Goal: Task Accomplishment & Management: Complete application form

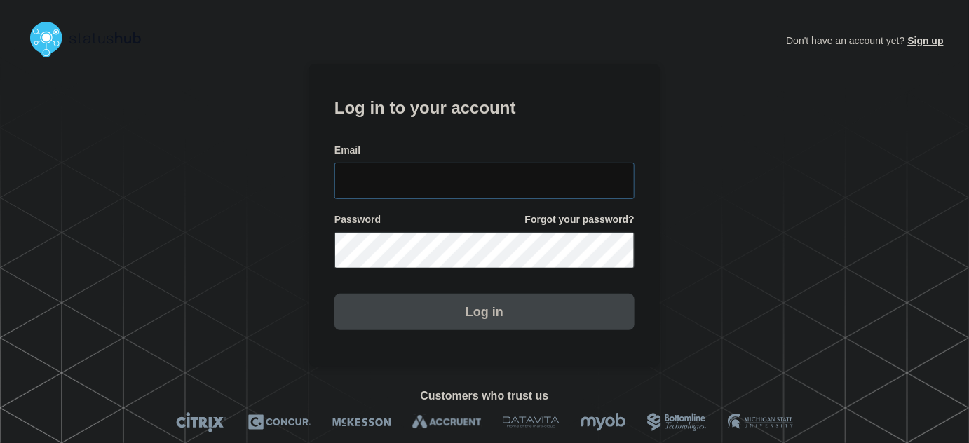
type input "[PERSON_NAME][EMAIL_ADDRESS][PERSON_NAME][DOMAIN_NAME]"
drag, startPoint x: 521, startPoint y: 168, endPoint x: 515, endPoint y: 155, distance: 14.7
click at [521, 168] on input "[PERSON_NAME][EMAIL_ADDRESS][PERSON_NAME][DOMAIN_NAME]" at bounding box center [485, 181] width 300 height 36
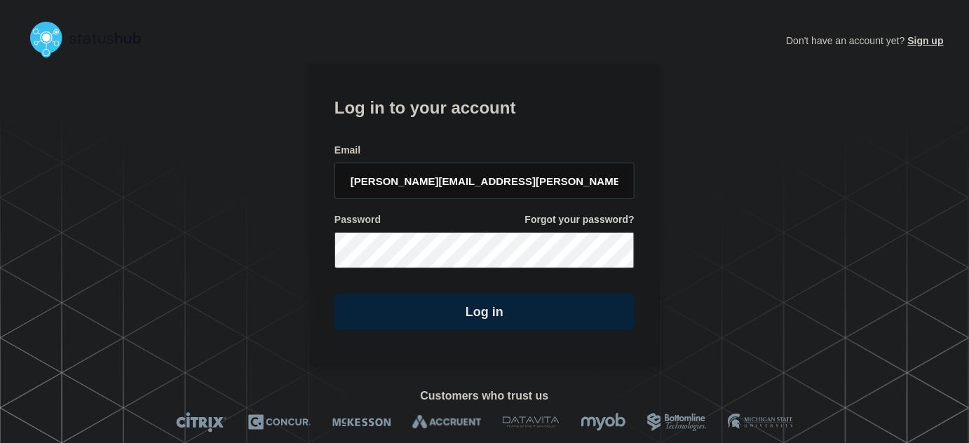
drag, startPoint x: 475, startPoint y: 99, endPoint x: 531, endPoint y: 151, distance: 76.4
click at [478, 100] on h1 "Log in to your account" at bounding box center [485, 106] width 300 height 26
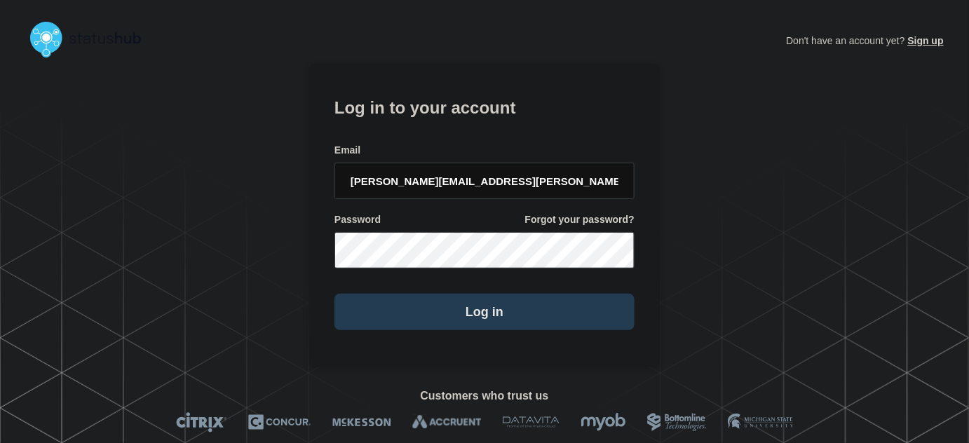
click at [544, 316] on button "Log in" at bounding box center [485, 312] width 300 height 36
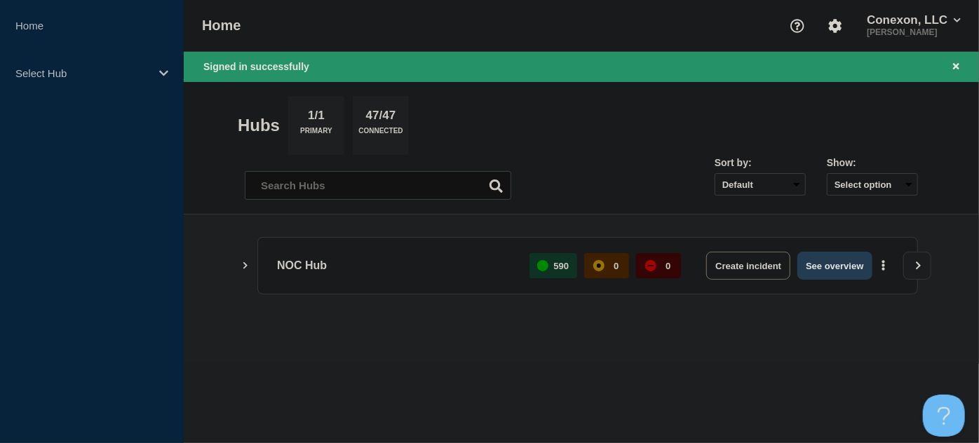
click at [845, 263] on button "See overview" at bounding box center [834, 266] width 74 height 28
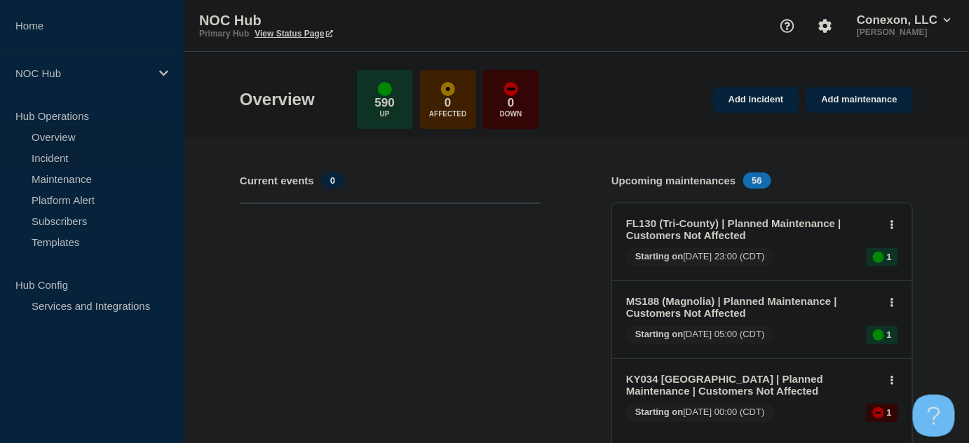
click at [77, 159] on link "Incident" at bounding box center [85, 157] width 170 height 21
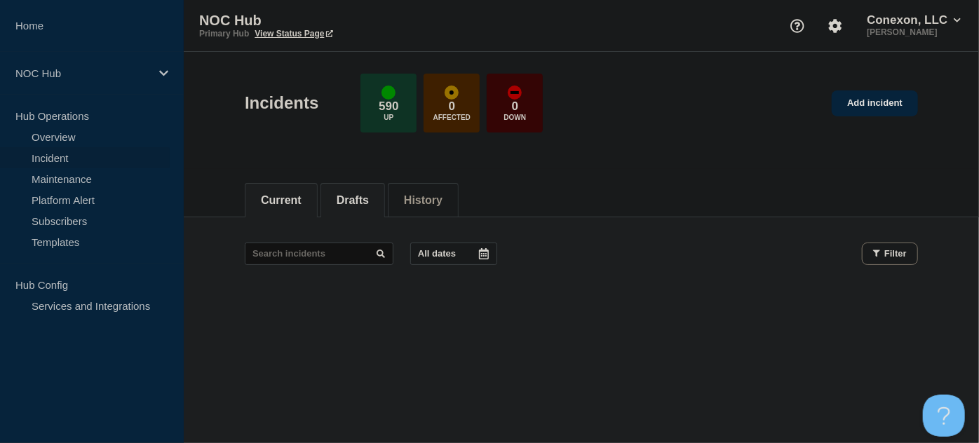
click at [369, 204] on button "Drafts" at bounding box center [353, 200] width 32 height 13
click at [262, 194] on button "Current" at bounding box center [281, 200] width 41 height 13
click at [353, 194] on button "Drafts" at bounding box center [353, 200] width 32 height 13
click at [513, 186] on div "Current Drafts History" at bounding box center [581, 193] width 673 height 48
click at [281, 194] on button "Current" at bounding box center [281, 200] width 41 height 13
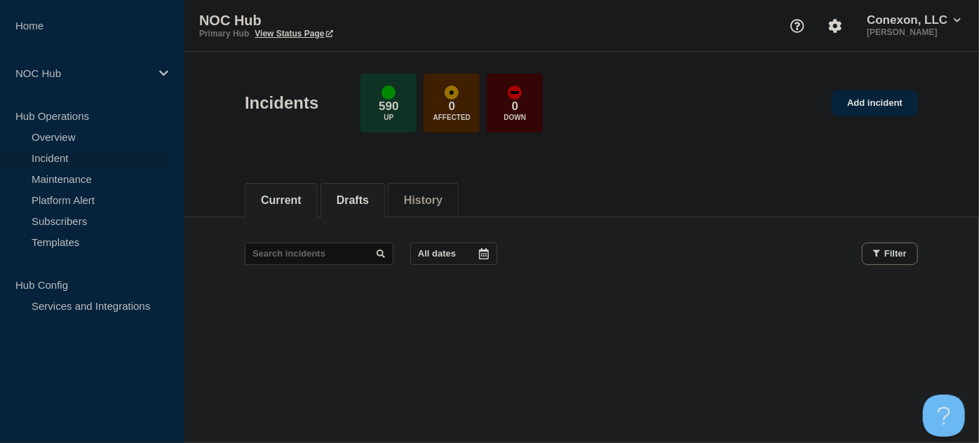
click at [365, 201] on button "Drafts" at bounding box center [353, 200] width 32 height 13
click at [296, 201] on button "Current" at bounding box center [281, 200] width 41 height 13
click at [231, 156] on header "Incidents 590 Up 0 Affected 0 Down Add incident" at bounding box center [581, 110] width 795 height 117
click at [874, 104] on link "Add incident" at bounding box center [875, 103] width 86 height 26
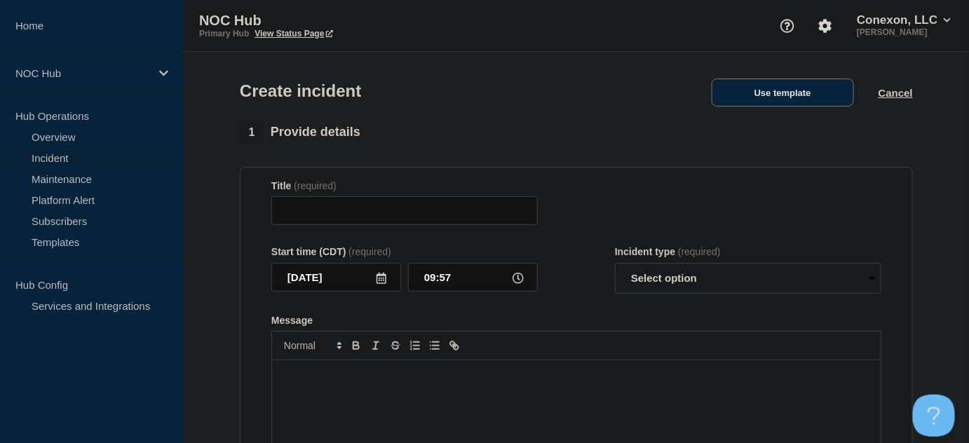
click at [763, 89] on button "Use template" at bounding box center [783, 93] width 142 height 28
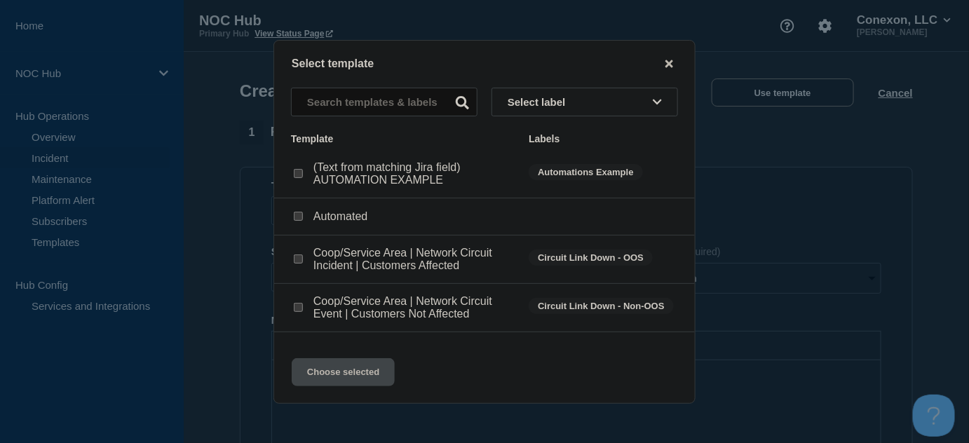
click at [301, 312] on input "Coop/Service Area | Network Circuit Event | Customers Not Affected checkbox" at bounding box center [298, 307] width 9 height 9
checkbox input "true"
click at [353, 375] on button "Choose selected" at bounding box center [343, 372] width 103 height 28
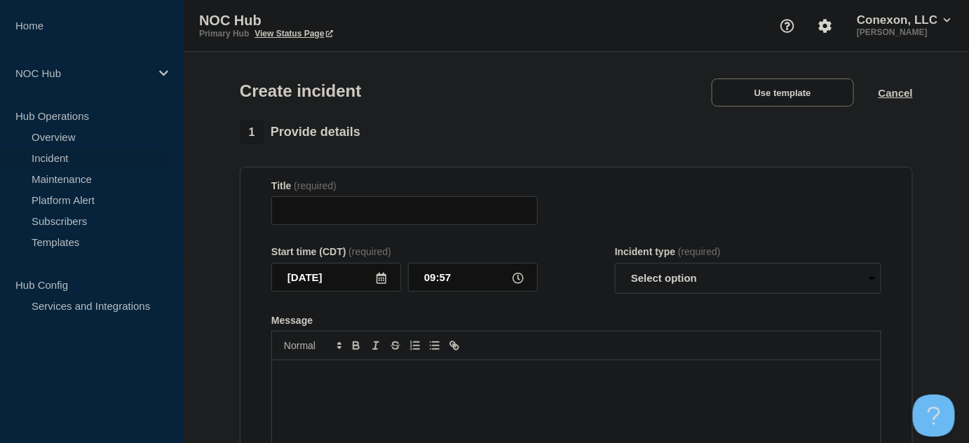
type input "Coop/Service Area | Network Circuit Event | Customers Not Affected"
select select "investigating"
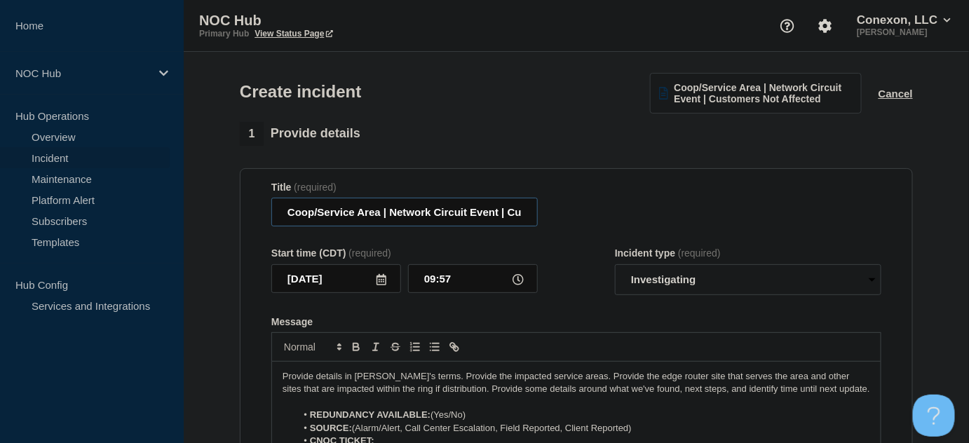
drag, startPoint x: 382, startPoint y: 215, endPoint x: 245, endPoint y: 217, distance: 136.8
click at [244, 220] on section "Title (required) Coop/Service Area | Network Circuit Event | Customers Not Affe…" at bounding box center [576, 356] width 673 height 377
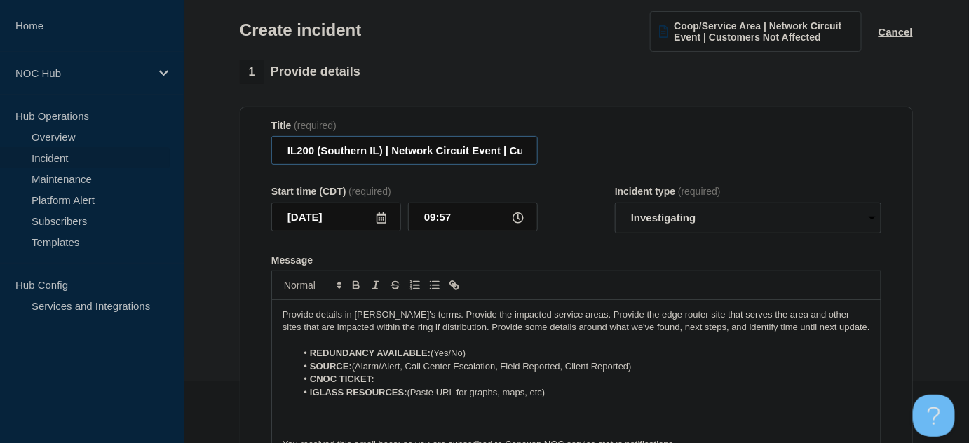
scroll to position [127, 0]
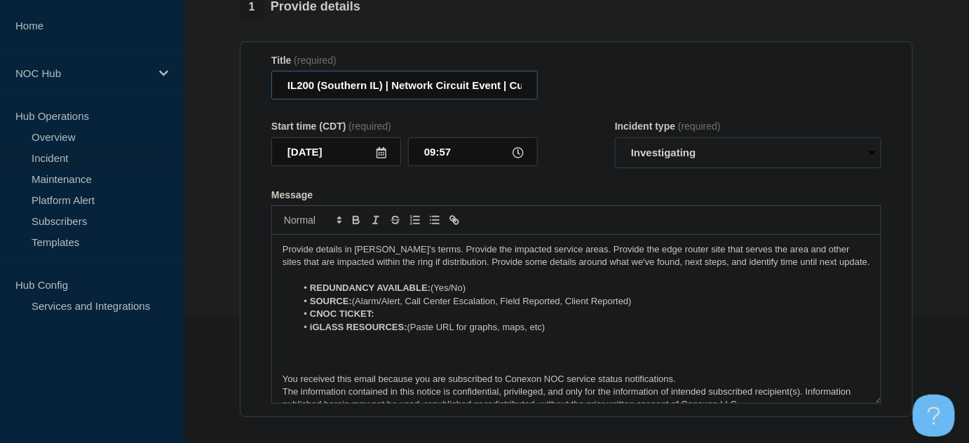
type input "IL200 (Southern IL) | Network Circuit Event | Customers Not Affected"
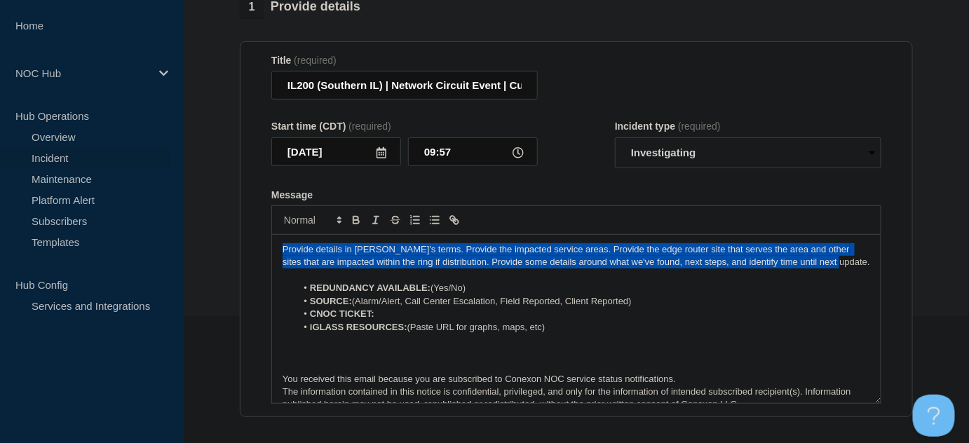
drag, startPoint x: 814, startPoint y: 269, endPoint x: 246, endPoint y: 250, distance: 567.7
click at [246, 250] on section "Title (required) IL200 (Southern IL) | Network Circuit Event | Customers Not Af…" at bounding box center [576, 229] width 673 height 377
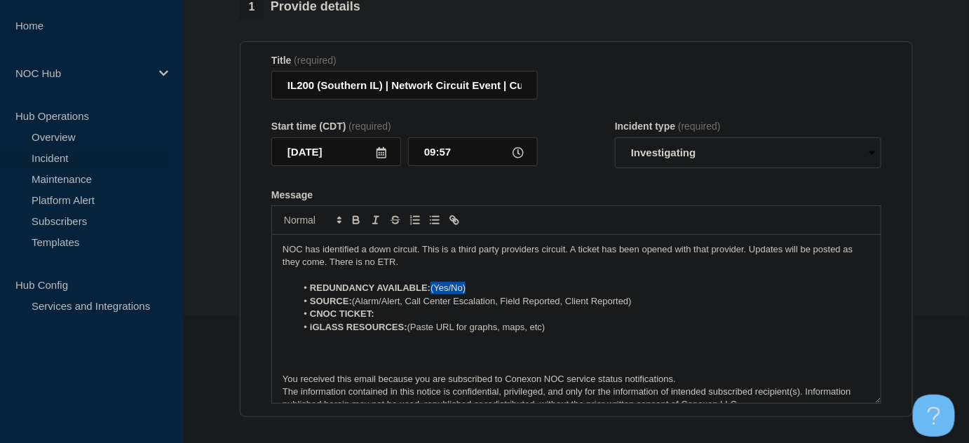
drag, startPoint x: 431, startPoint y: 288, endPoint x: 472, endPoint y: 290, distance: 40.7
click at [472, 290] on li "REDUNDANCY AVAILABLE: (Yes/No)" at bounding box center [584, 288] width 574 height 13
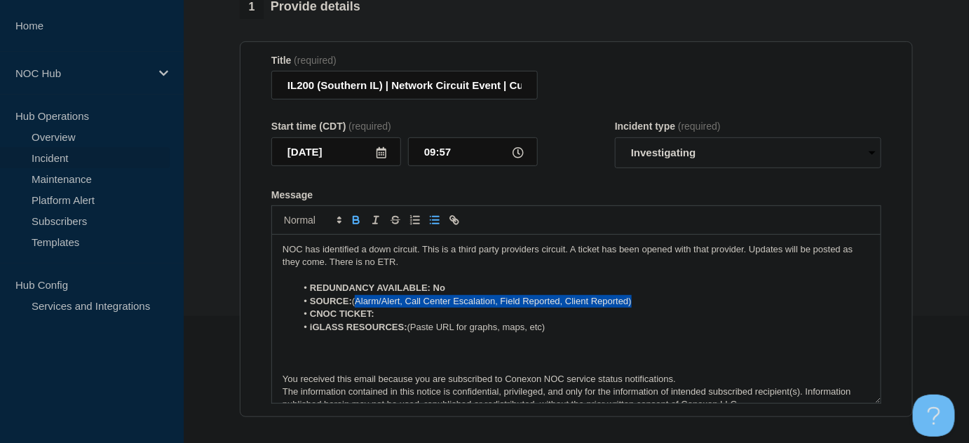
drag, startPoint x: 648, startPoint y: 303, endPoint x: 356, endPoint y: 300, distance: 292.5
click at [356, 300] on li "SOURCE: (Alarm/Alert, Call Center Escalation, Field Reported, Client Reported)" at bounding box center [584, 301] width 574 height 13
click at [387, 316] on li "CNOC TICKET:" at bounding box center [584, 314] width 574 height 13
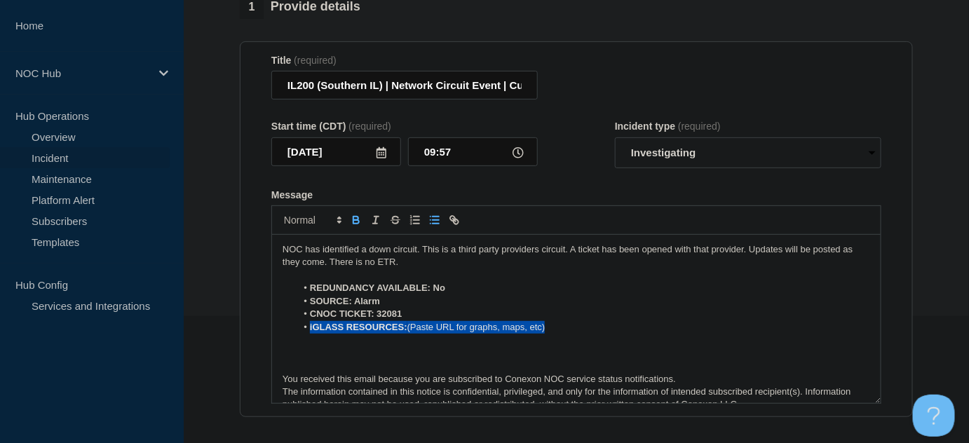
drag, startPoint x: 484, startPoint y: 328, endPoint x: 298, endPoint y: 332, distance: 185.9
click at [298, 332] on li "iGLASS RESOURCES: (Paste URL for graphs, maps, etc)" at bounding box center [584, 327] width 574 height 13
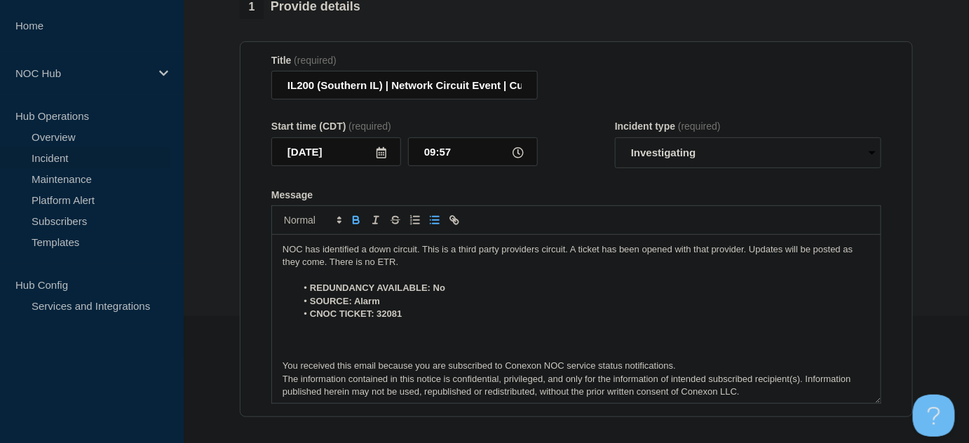
click at [358, 342] on p "Message" at bounding box center [577, 340] width 588 height 13
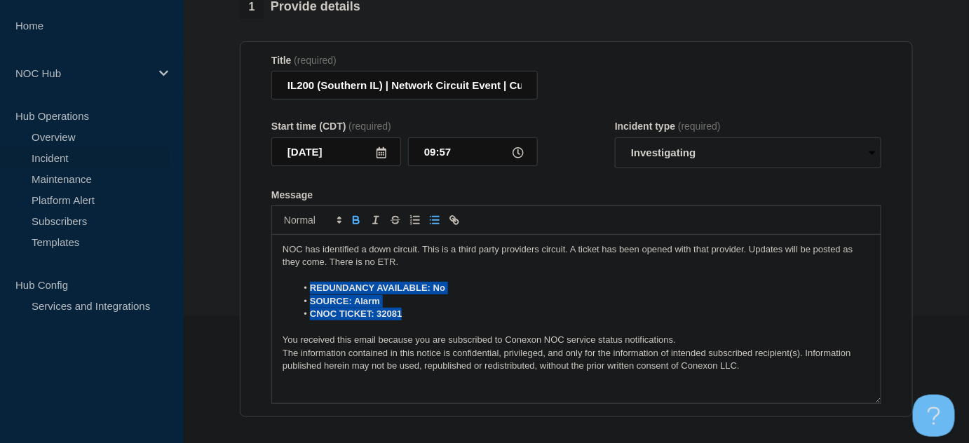
drag, startPoint x: 410, startPoint y: 318, endPoint x: 306, endPoint y: 292, distance: 106.8
click at [306, 292] on ol "REDUNDANCY AVAILABLE: No SOURCE: Alarm CNOC TICKET: 32081" at bounding box center [577, 301] width 588 height 39
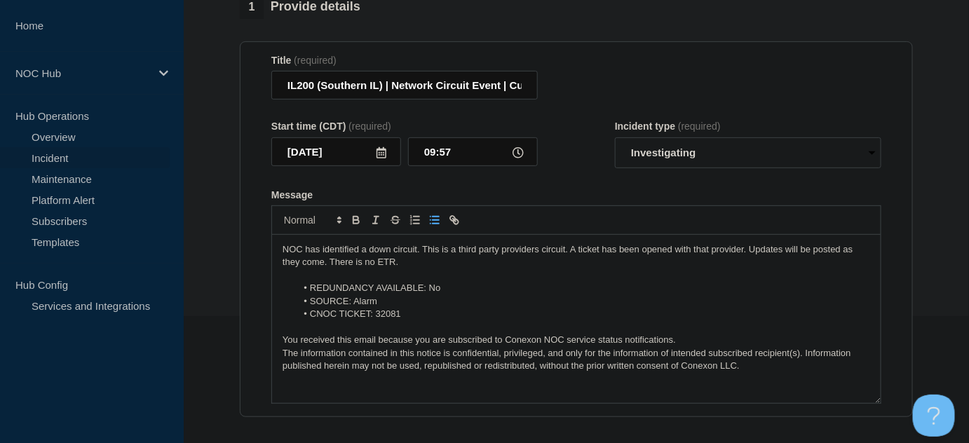
click at [425, 255] on p "NOC has identified a down circuit. This is a third party providers circuit. A t…" at bounding box center [577, 256] width 588 height 26
click at [419, 264] on p "NOC has identified a down circuit. This is a third party providers circuit. A t…" at bounding box center [577, 256] width 588 height 26
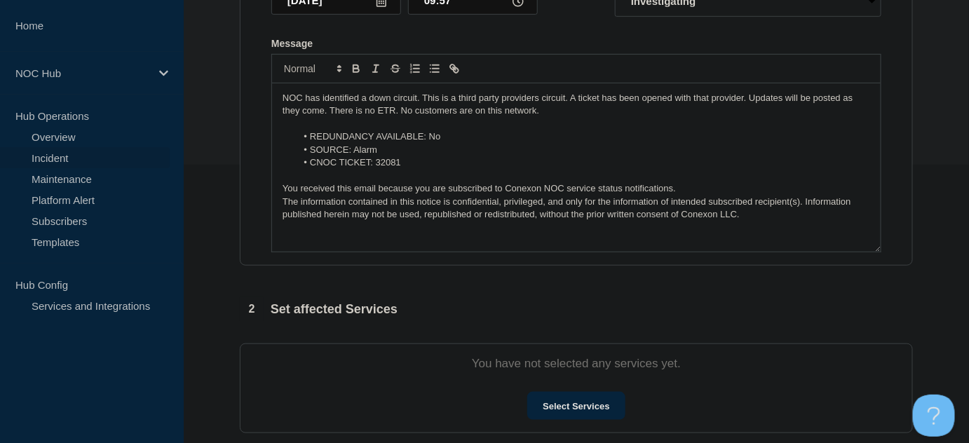
scroll to position [382, 0]
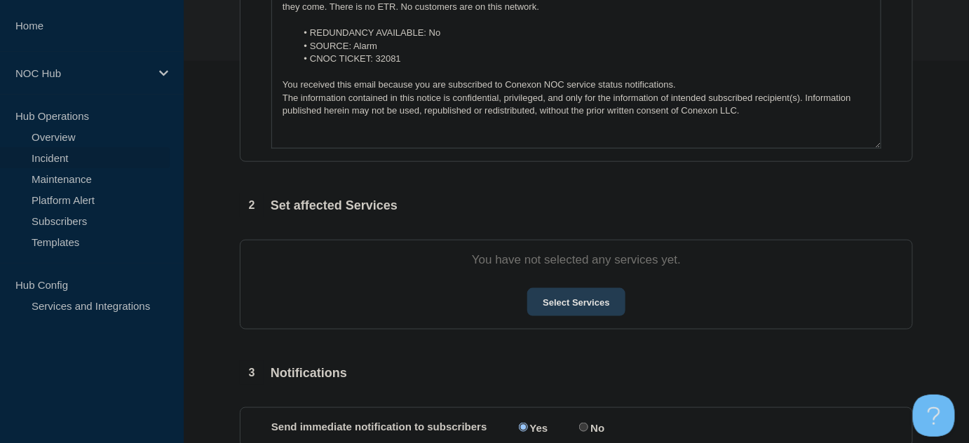
click at [582, 304] on button "Select Services" at bounding box center [575, 302] width 97 height 28
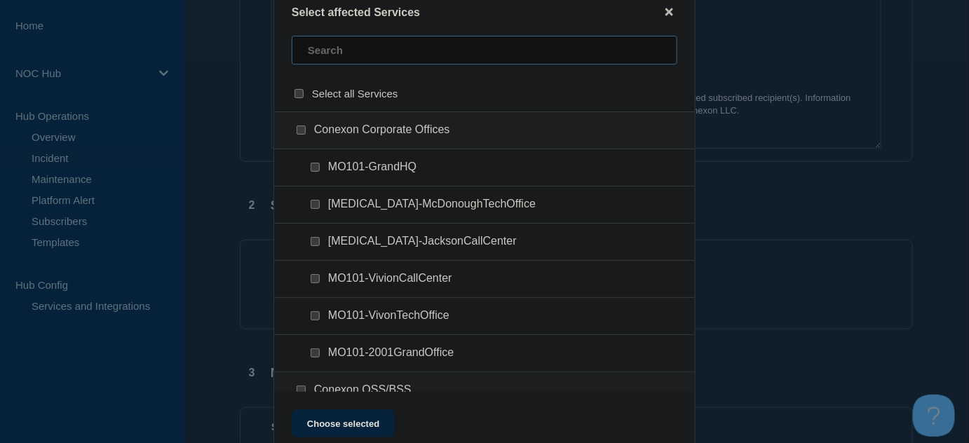
click at [325, 55] on input "text" at bounding box center [485, 50] width 386 height 29
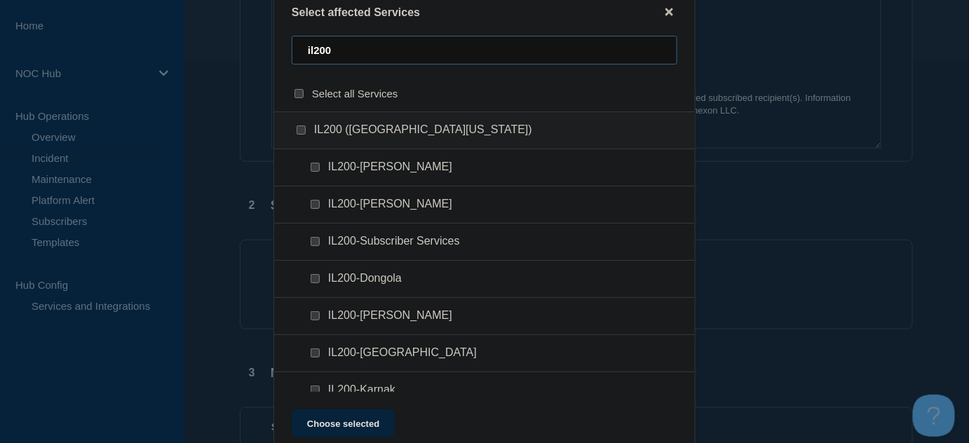
type input "il200"
click at [299, 130] on input "IL200 (Southern Illinois) checkbox" at bounding box center [301, 130] width 9 height 9
checkbox input "true"
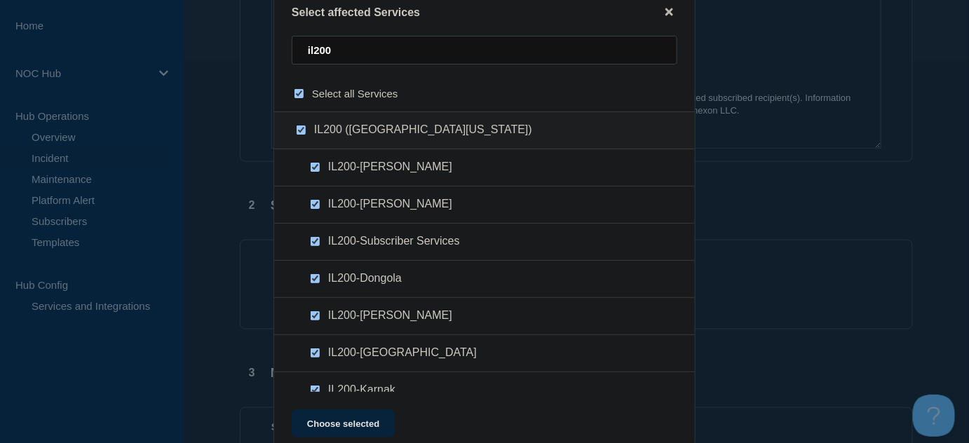
checkbox input "true"
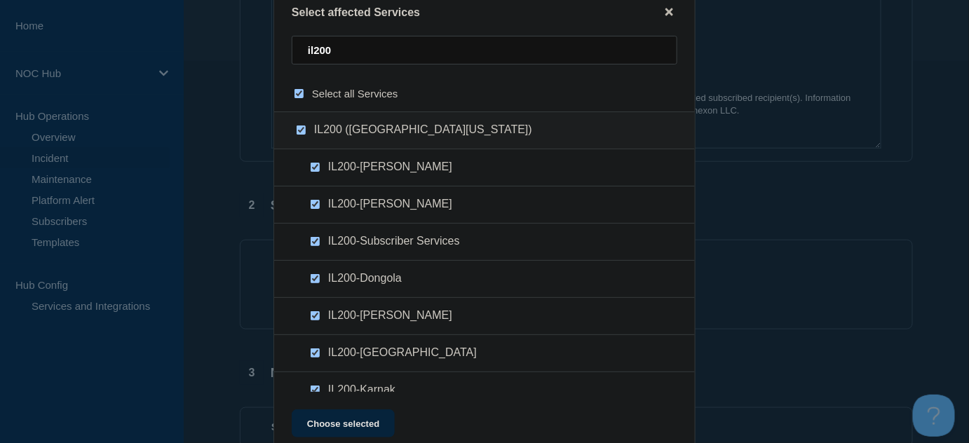
checkbox input "true"
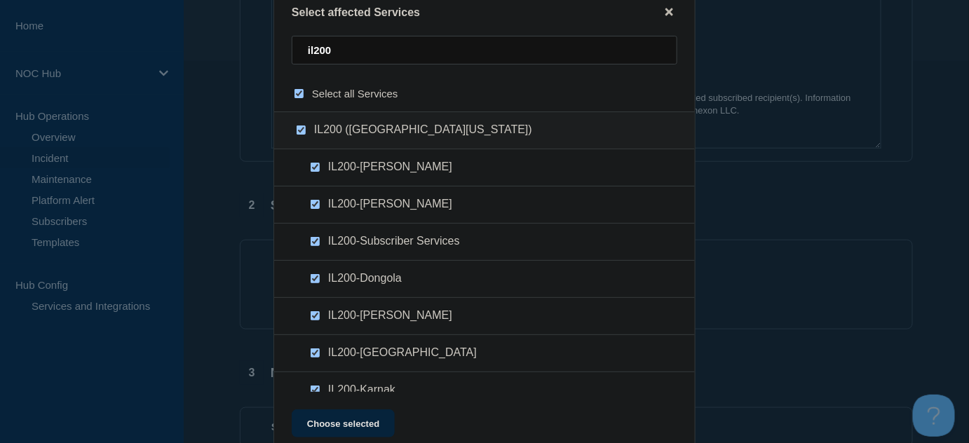
checkbox input "true"
click at [370, 414] on button "Choose selected" at bounding box center [343, 424] width 103 height 28
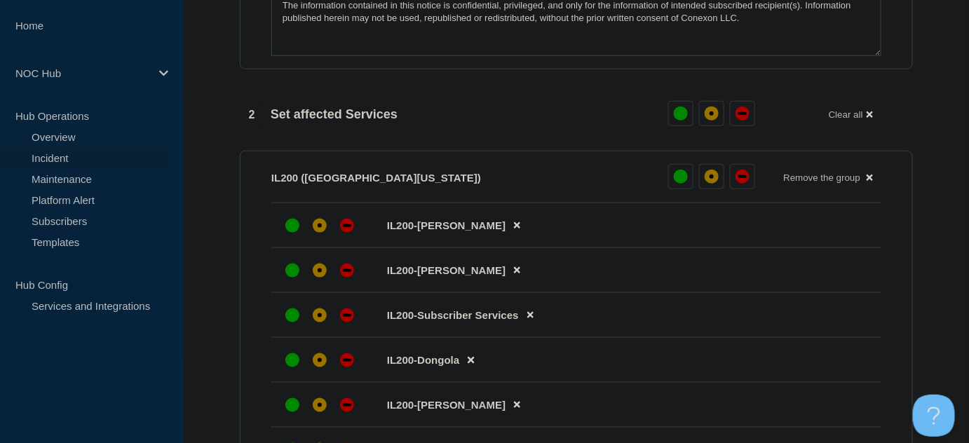
scroll to position [574, 0]
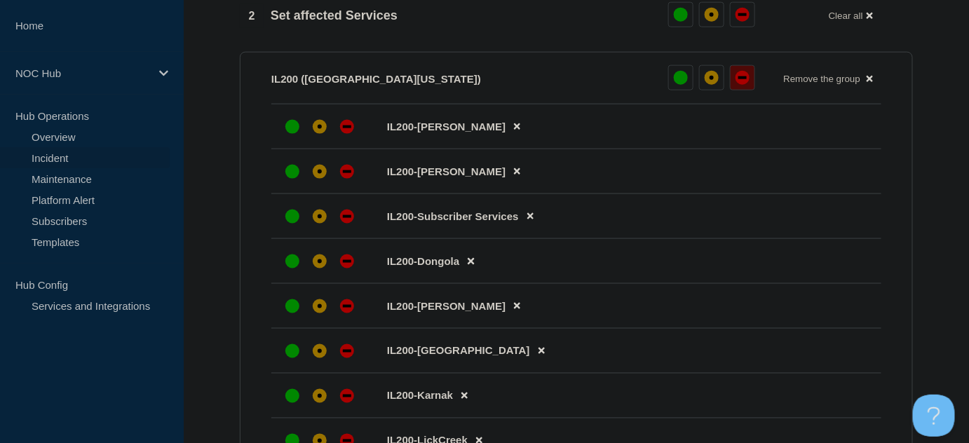
click at [744, 78] on div "down" at bounding box center [743, 77] width 8 height 3
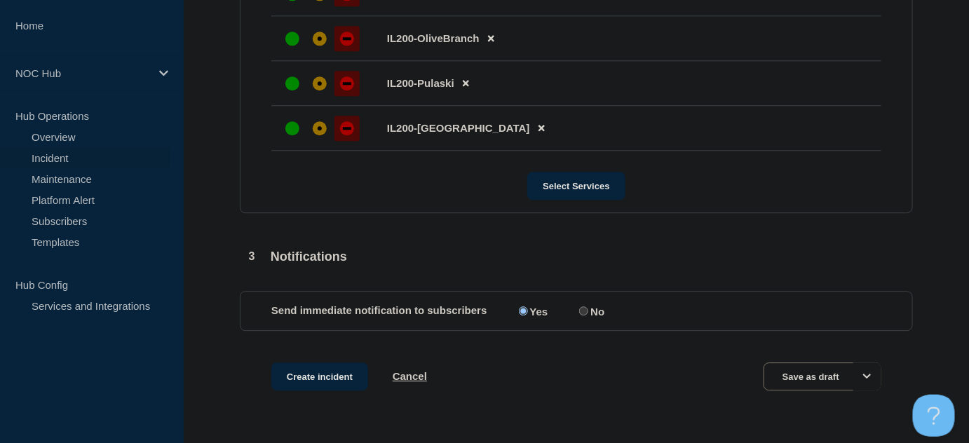
scroll to position [1204, 0]
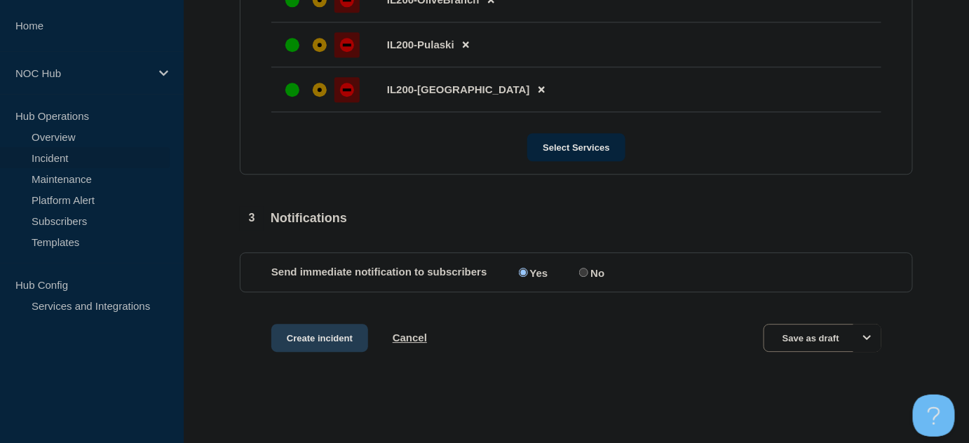
click at [346, 337] on button "Create incident" at bounding box center [319, 338] width 97 height 28
